Goal: Task Accomplishment & Management: Use online tool/utility

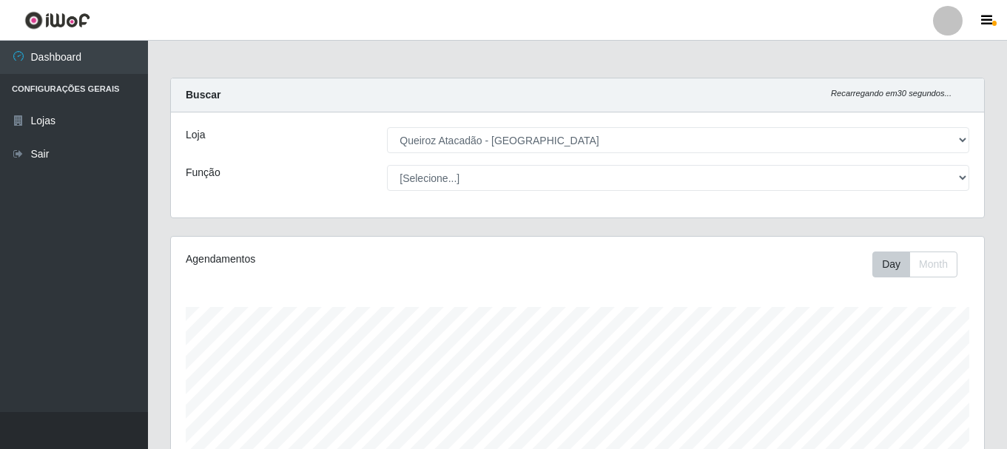
select select "464"
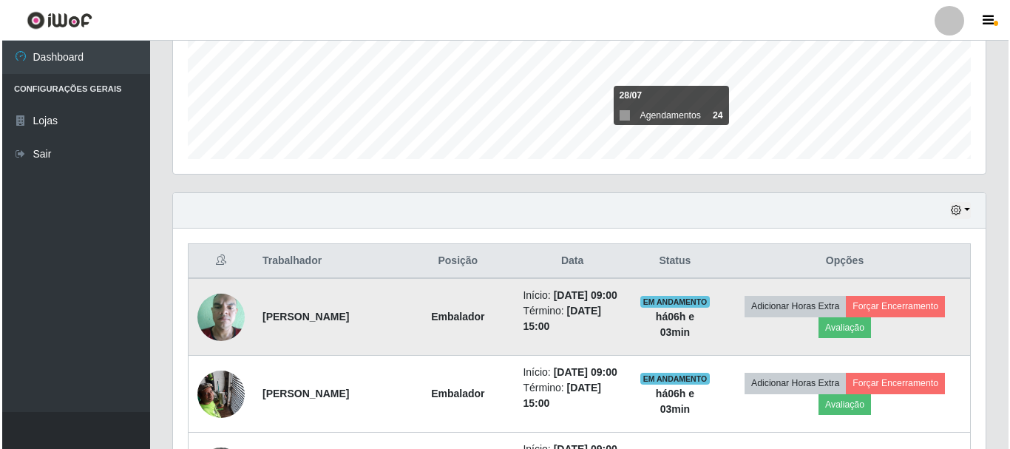
scroll to position [592, 0]
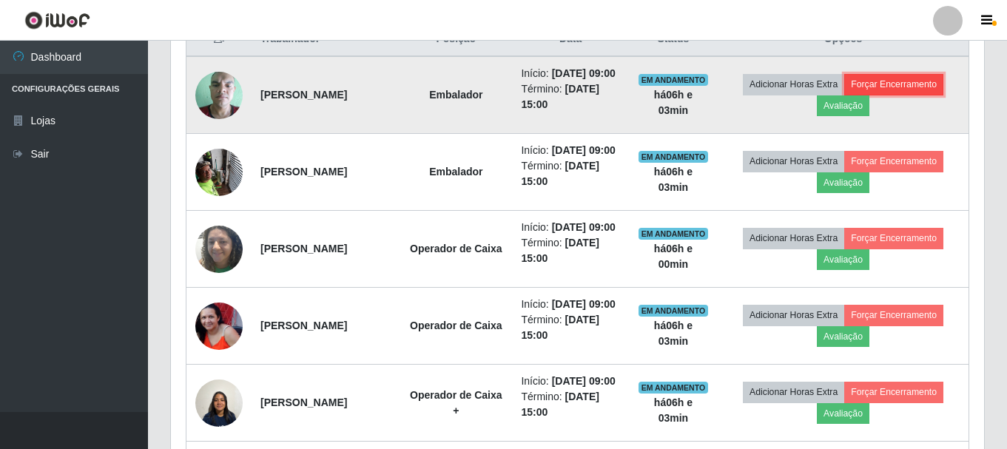
click at [874, 84] on button "Forçar Encerramento" at bounding box center [893, 84] width 99 height 21
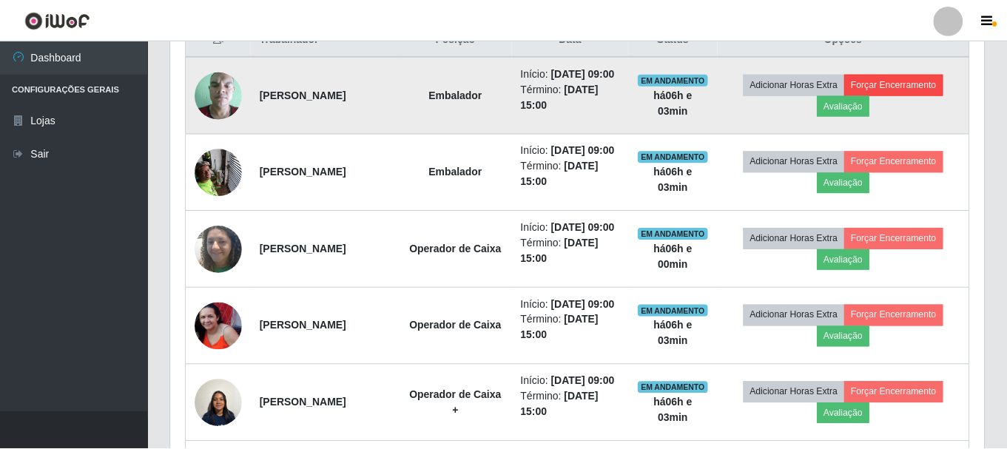
scroll to position [307, 805]
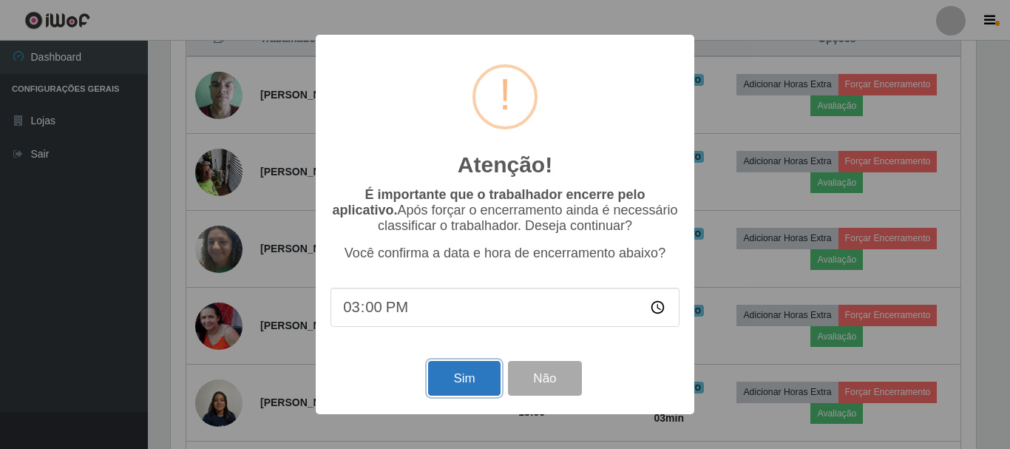
click at [456, 391] on button "Sim" at bounding box center [464, 378] width 72 height 35
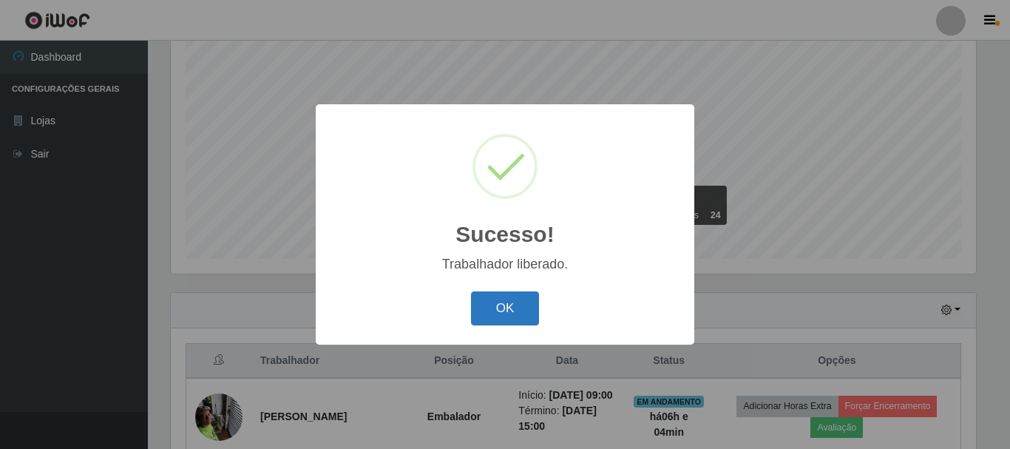
click at [493, 303] on button "OK" at bounding box center [505, 308] width 69 height 35
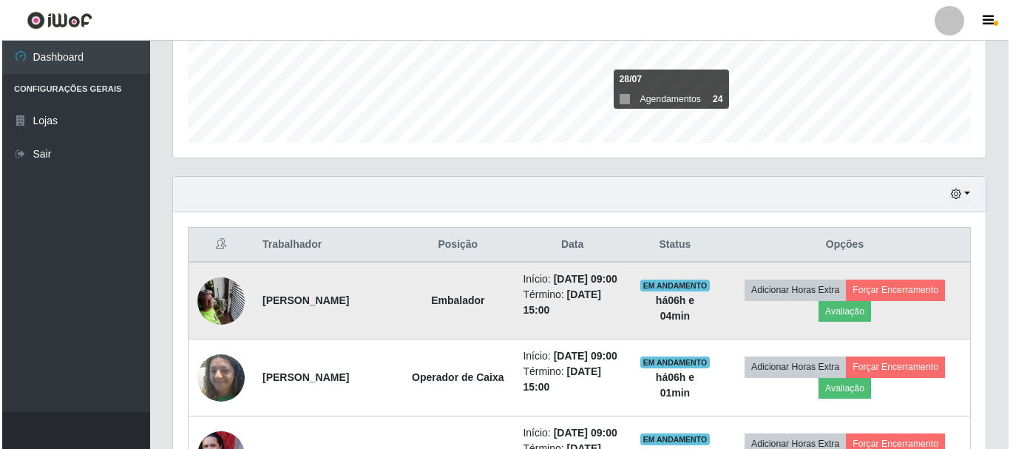
scroll to position [566, 0]
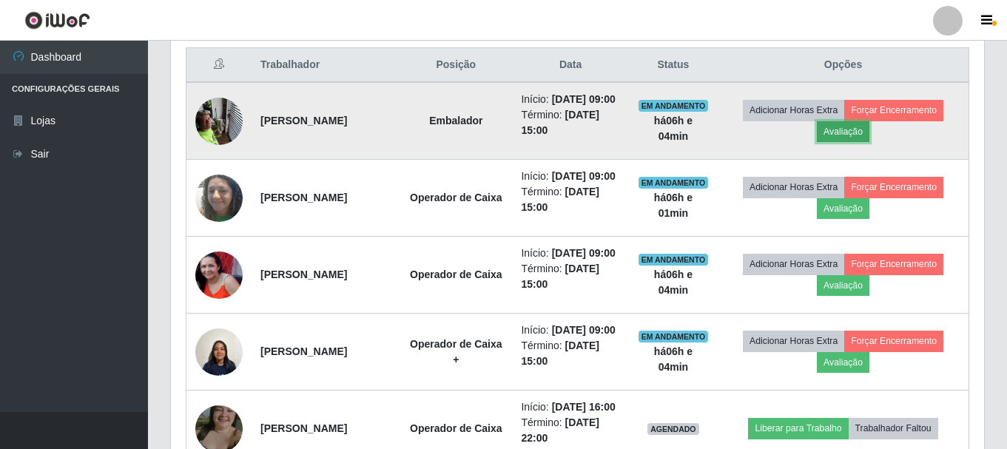
click at [836, 135] on button "Avaliação" at bounding box center [843, 131] width 53 height 21
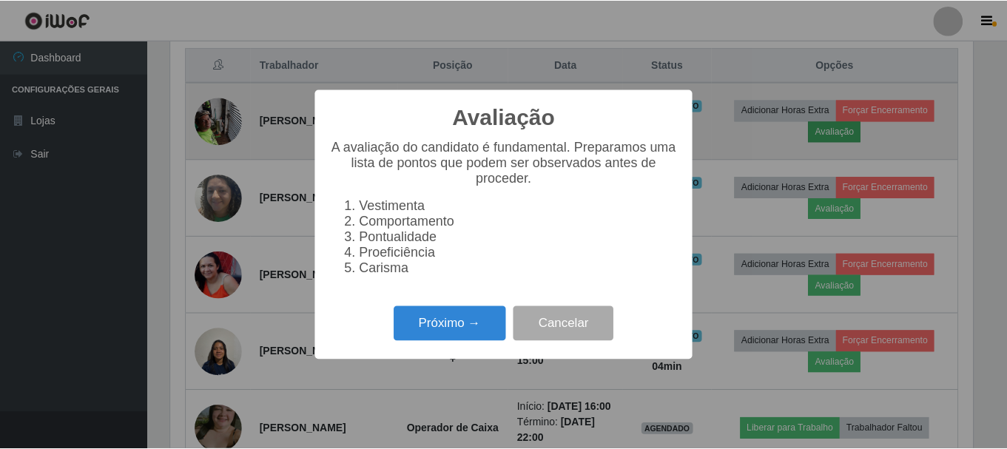
scroll to position [307, 805]
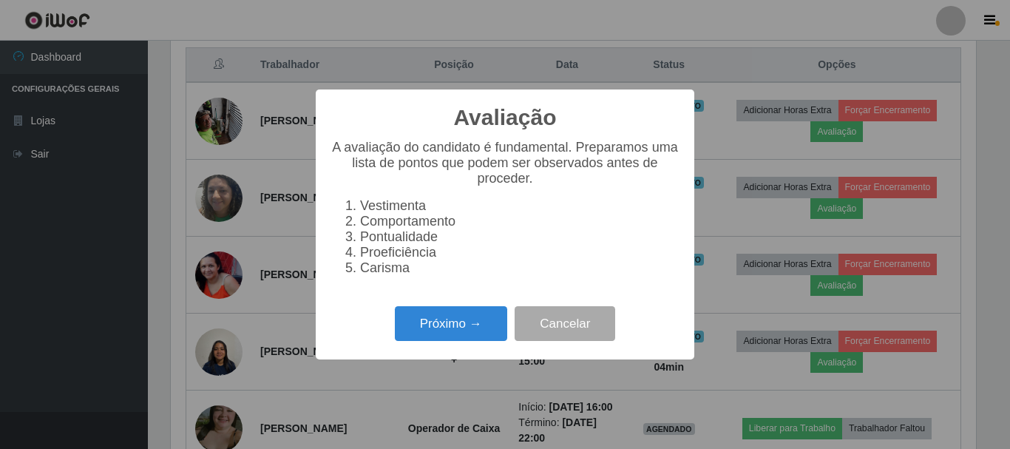
click at [888, 223] on div "Avaliação × A avaliação do candidato é fundamental. Preparamos uma lista de pon…" at bounding box center [505, 224] width 1010 height 449
click at [572, 323] on button "Cancelar" at bounding box center [565, 323] width 101 height 35
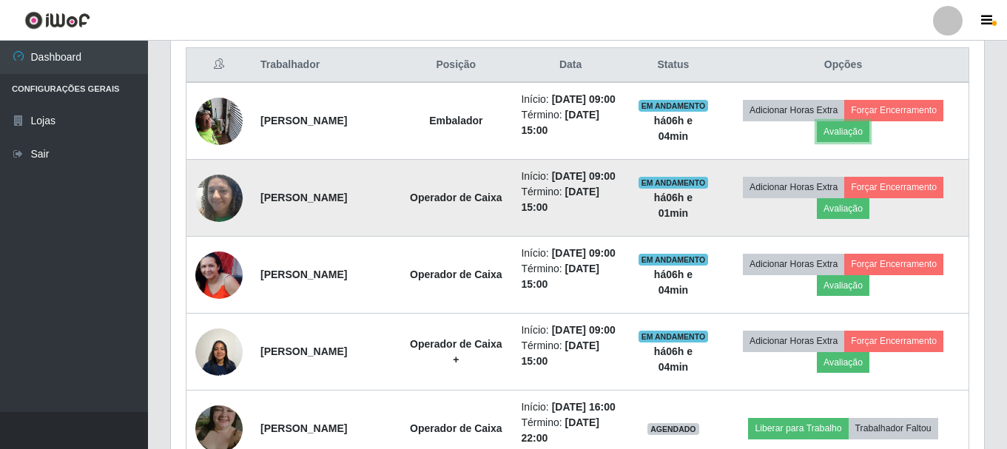
scroll to position [307, 813]
click at [868, 197] on button "Forçar Encerramento" at bounding box center [893, 187] width 99 height 21
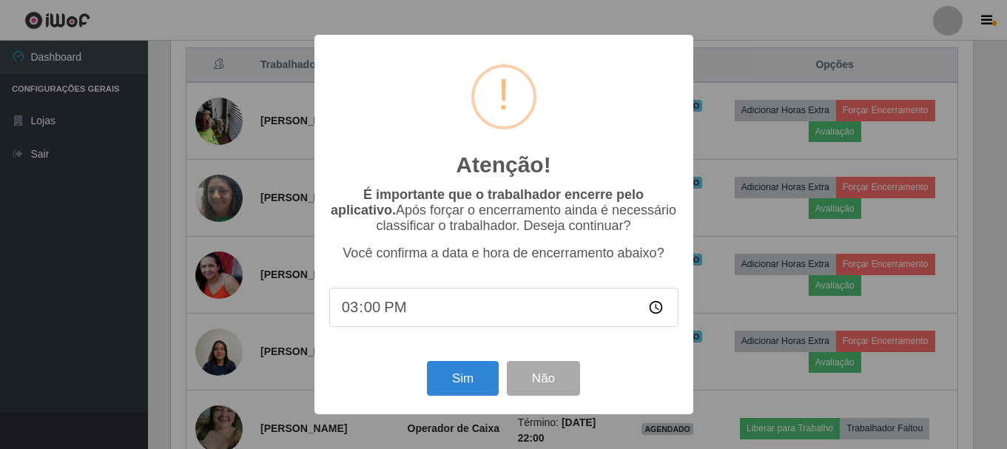
scroll to position [307, 805]
click at [479, 368] on button "Sim" at bounding box center [464, 378] width 72 height 35
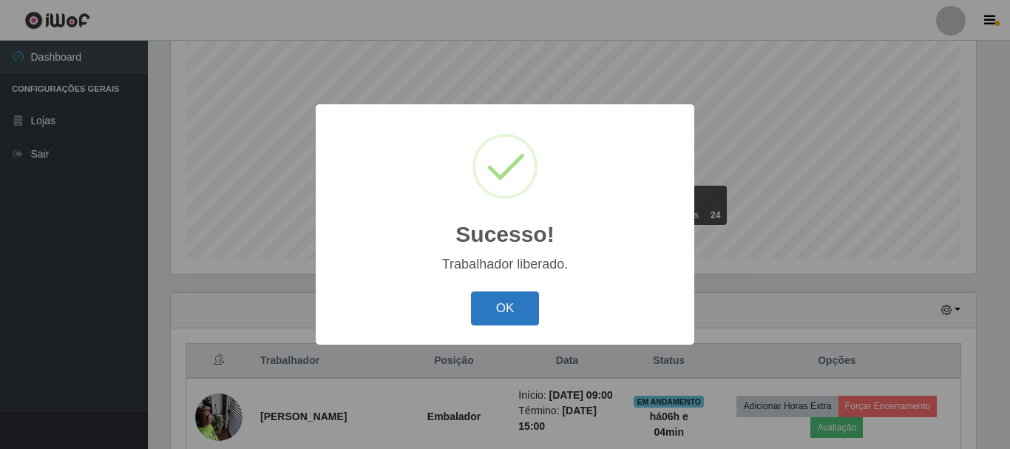
click at [517, 317] on button "OK" at bounding box center [505, 308] width 69 height 35
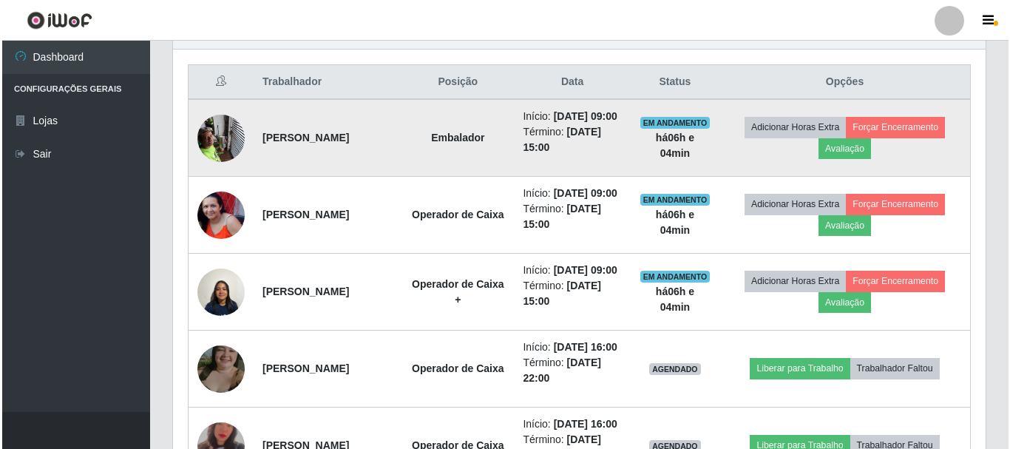
scroll to position [566, 0]
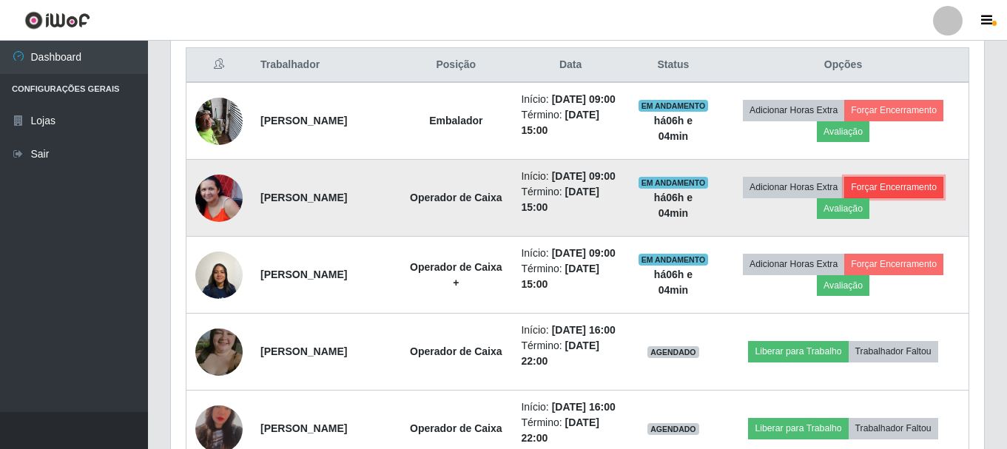
click at [890, 197] on button "Forçar Encerramento" at bounding box center [893, 187] width 99 height 21
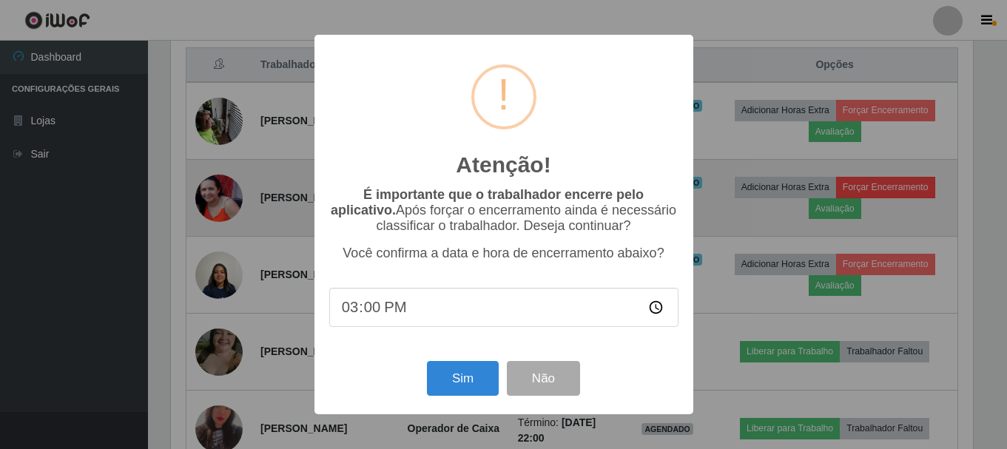
scroll to position [307, 805]
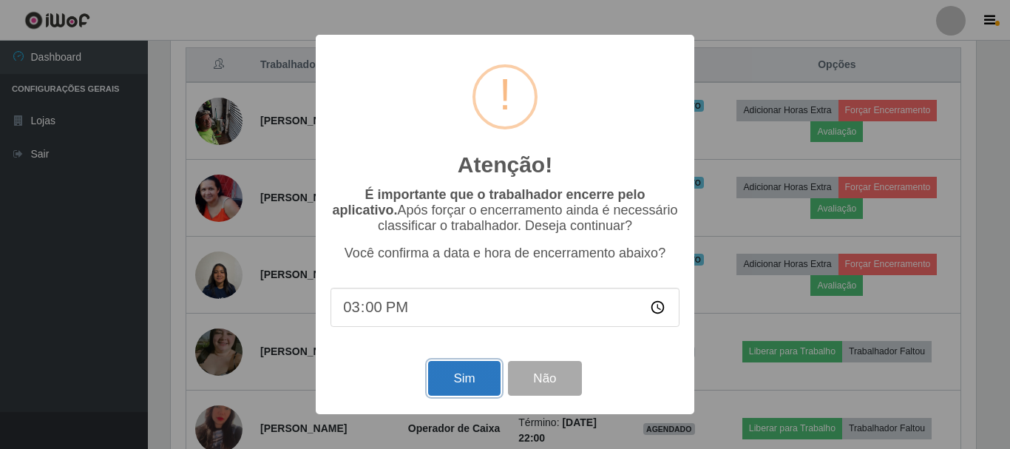
click at [470, 370] on button "Sim" at bounding box center [464, 378] width 72 height 35
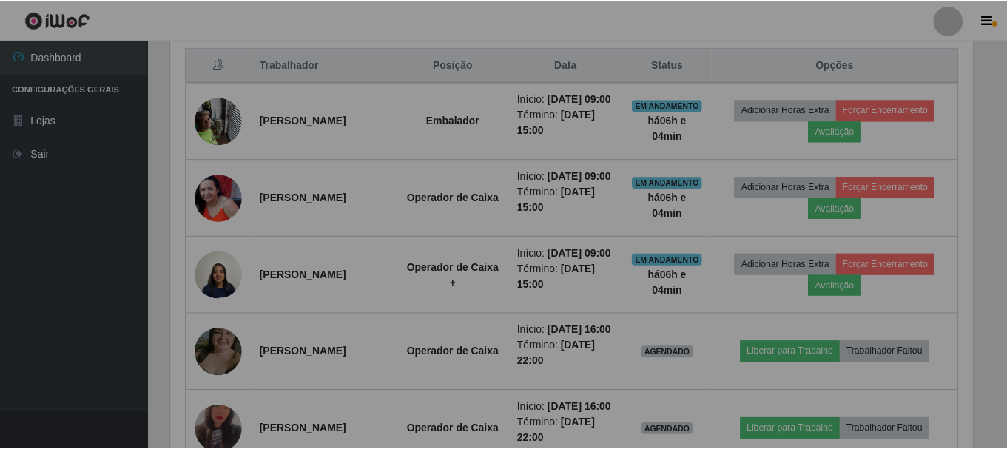
scroll to position [0, 0]
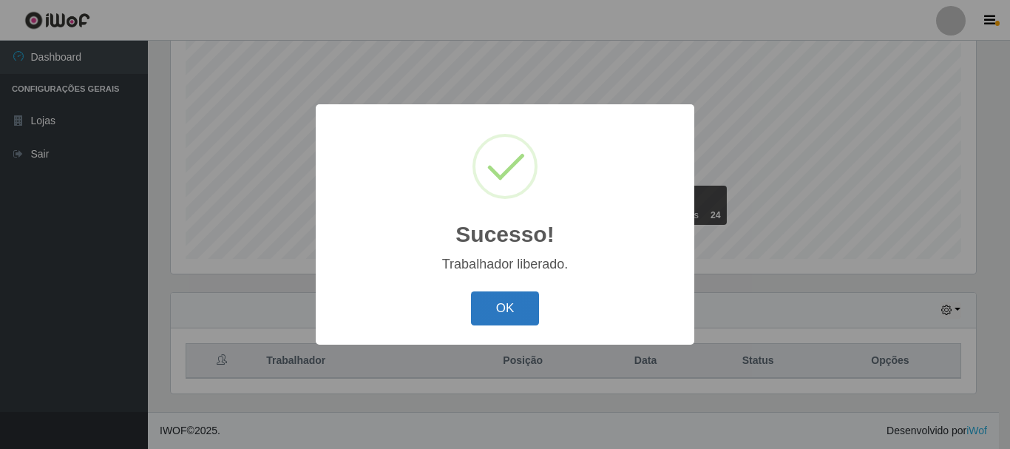
click at [509, 319] on button "OK" at bounding box center [505, 308] width 69 height 35
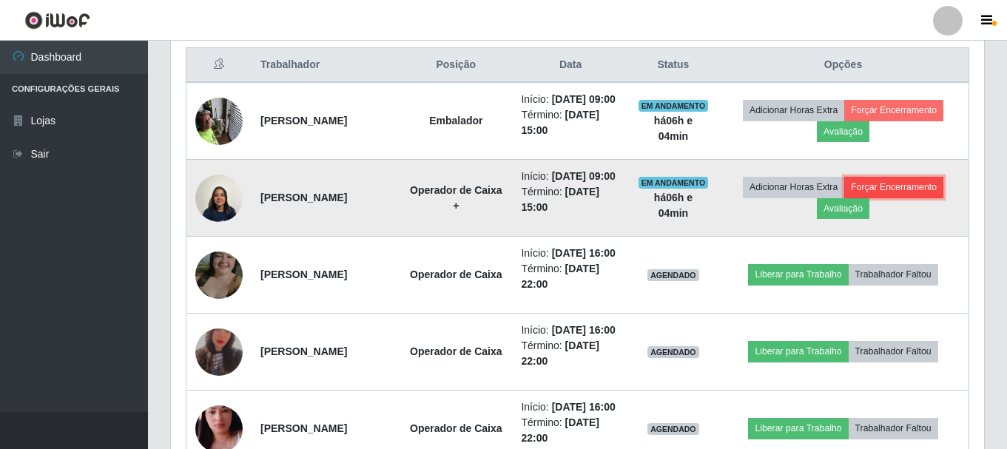
click at [900, 197] on button "Forçar Encerramento" at bounding box center [893, 187] width 99 height 21
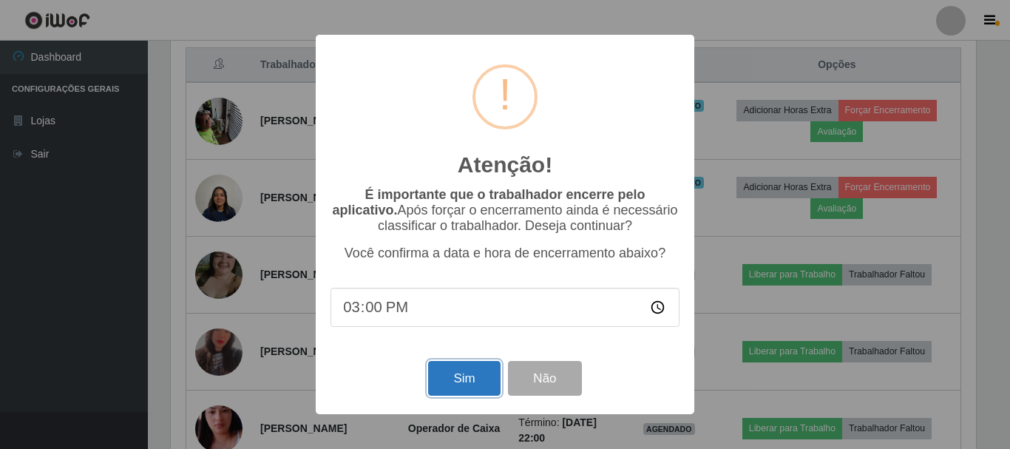
click at [444, 373] on button "Sim" at bounding box center [464, 378] width 72 height 35
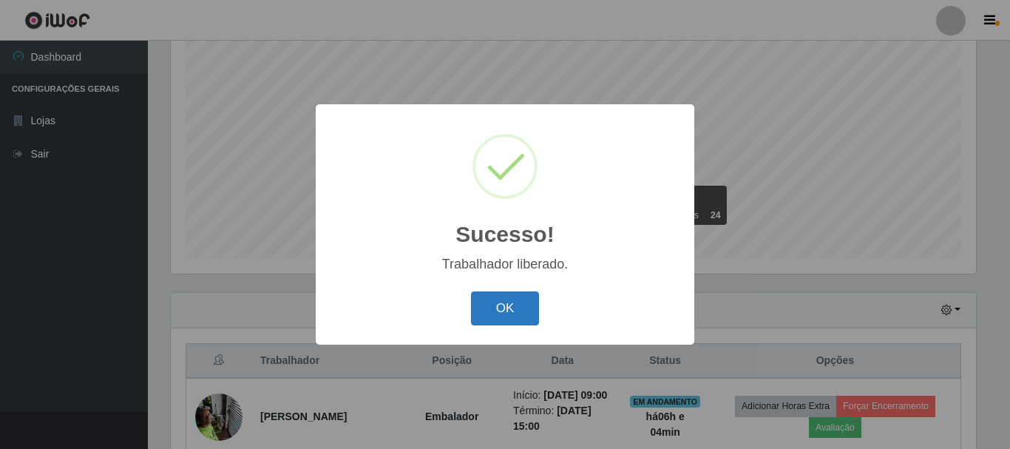
click at [533, 312] on button "OK" at bounding box center [505, 308] width 69 height 35
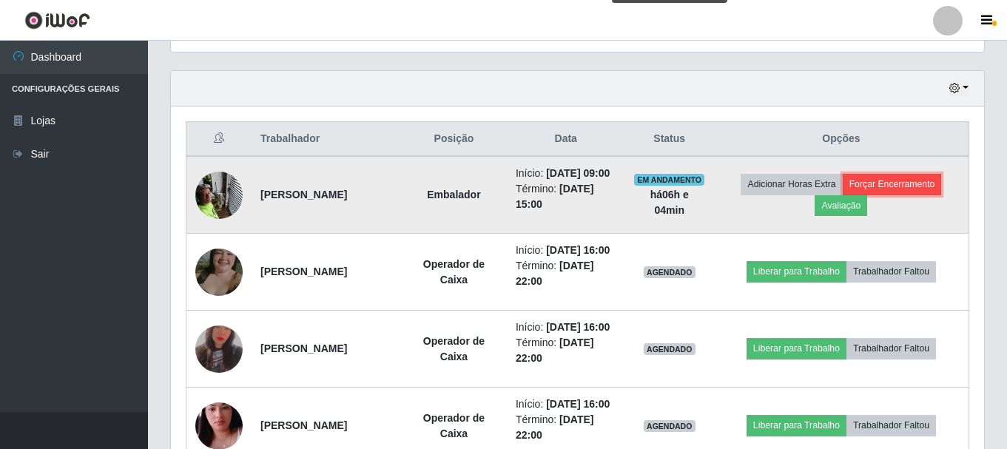
click at [921, 181] on button "Forçar Encerramento" at bounding box center [891, 184] width 99 height 21
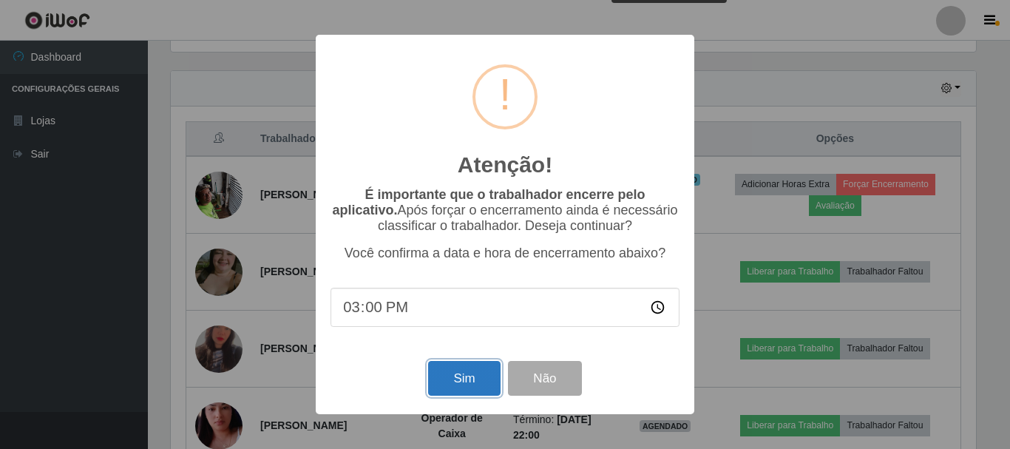
click at [467, 365] on button "Sim" at bounding box center [464, 378] width 72 height 35
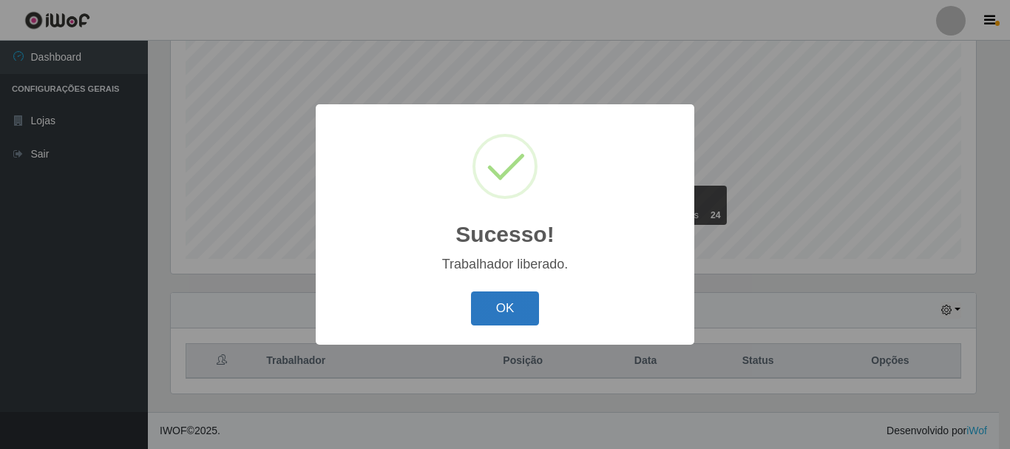
click at [514, 317] on button "OK" at bounding box center [505, 308] width 69 height 35
